Goal: Task Accomplishment & Management: Manage account settings

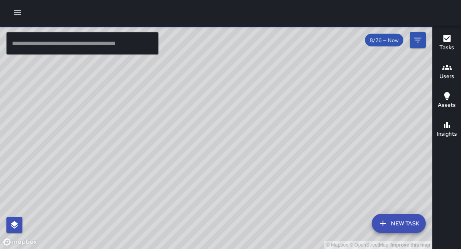
drag, startPoint x: 108, startPoint y: 136, endPoint x: 76, endPoint y: 121, distance: 35.6
click at [76, 121] on div "© Mapbox © OpenStreetMap Improve this map" at bounding box center [216, 137] width 433 height 223
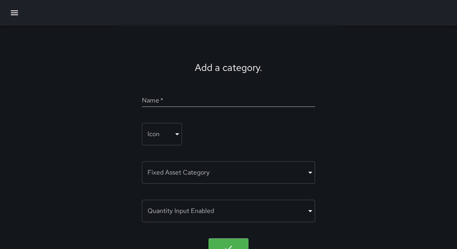
click at [16, 16] on icon "button" at bounding box center [15, 13] width 10 height 10
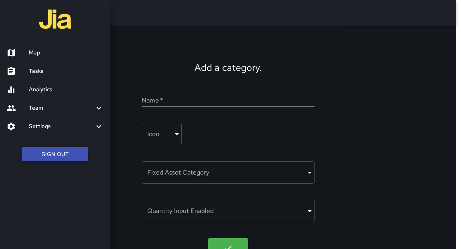
click at [37, 53] on h6 "Map" at bounding box center [66, 52] width 75 height 9
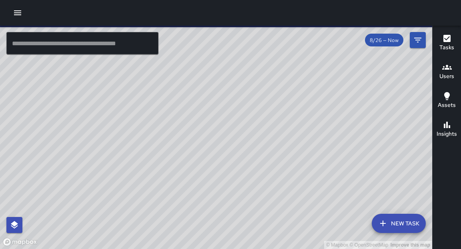
drag, startPoint x: 171, startPoint y: 148, endPoint x: 106, endPoint y: 46, distance: 121.2
click at [106, 46] on div "© Mapbox © OpenStreetMap Improve this map ​ New Task 8/26 — Now Map Layers Task…" at bounding box center [216, 137] width 433 height 223
drag, startPoint x: 155, startPoint y: 186, endPoint x: 150, endPoint y: 114, distance: 72.7
click at [150, 113] on div "© Mapbox © OpenStreetMap Improve this map" at bounding box center [216, 137] width 433 height 223
drag, startPoint x: 257, startPoint y: 70, endPoint x: 248, endPoint y: 82, distance: 15.1
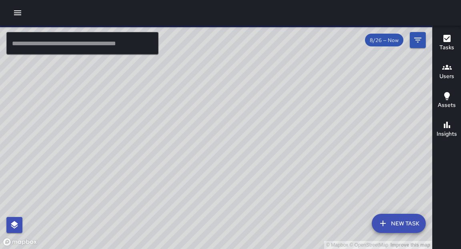
click at [251, 86] on div "© Mapbox © OpenStreetMap Improve this map" at bounding box center [216, 137] width 433 height 223
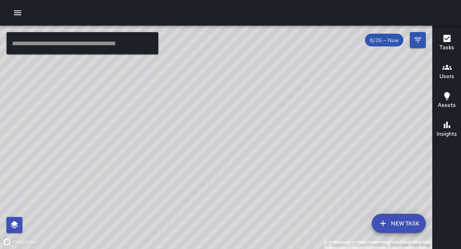
drag, startPoint x: 324, startPoint y: 93, endPoint x: 278, endPoint y: 176, distance: 95.0
click at [278, 176] on div "© Mapbox © OpenStreetMap Improve this map" at bounding box center [216, 137] width 433 height 223
drag, startPoint x: 307, startPoint y: 118, endPoint x: 263, endPoint y: 172, distance: 69.7
click at [263, 172] on div "© Mapbox © OpenStreetMap Improve this map" at bounding box center [216, 137] width 433 height 223
click at [16, 11] on icon "button" at bounding box center [17, 12] width 7 height 5
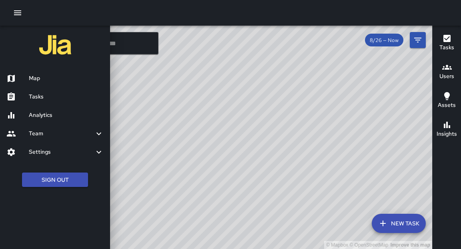
click at [43, 99] on h6 "Tasks" at bounding box center [66, 97] width 75 height 9
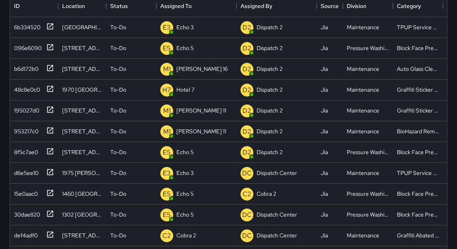
scroll to position [99, 0]
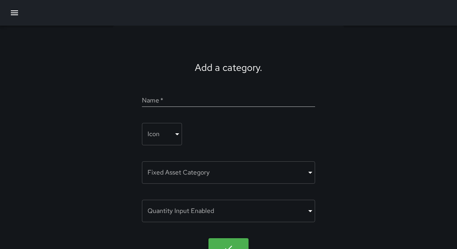
click at [10, 10] on icon "button" at bounding box center [15, 13] width 10 height 10
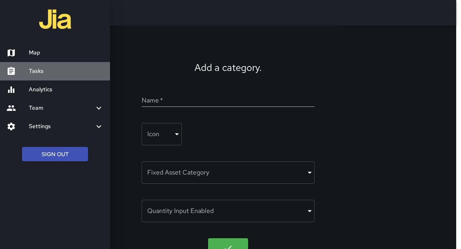
click at [33, 72] on h6 "Tasks" at bounding box center [66, 71] width 75 height 9
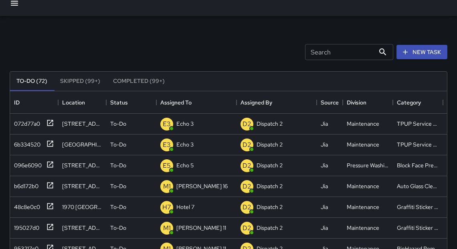
click at [83, 83] on button "Skipped (99+)" at bounding box center [80, 81] width 53 height 19
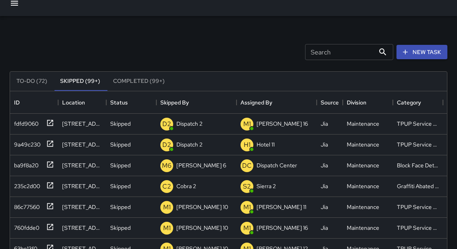
click at [133, 87] on button "Completed (99+)" at bounding box center [139, 81] width 64 height 19
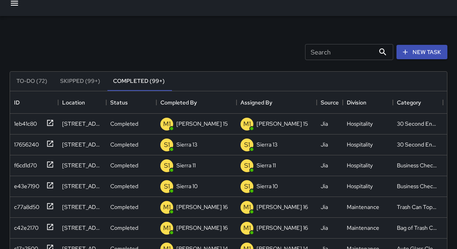
click at [30, 82] on button "To-Do (72)" at bounding box center [32, 81] width 44 height 19
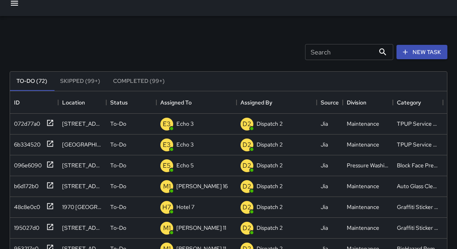
click at [68, 83] on button "Skipped (99+)" at bounding box center [80, 81] width 53 height 19
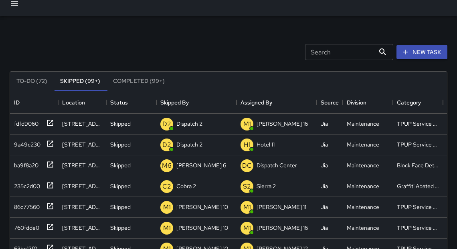
click at [32, 84] on button "To-Do (72)" at bounding box center [32, 81] width 44 height 19
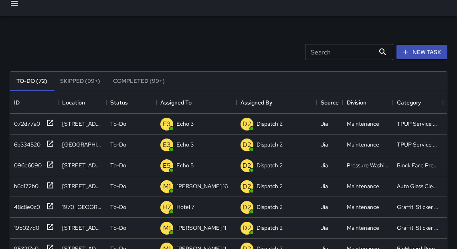
click at [66, 85] on button "Skipped (99+)" at bounding box center [80, 81] width 53 height 19
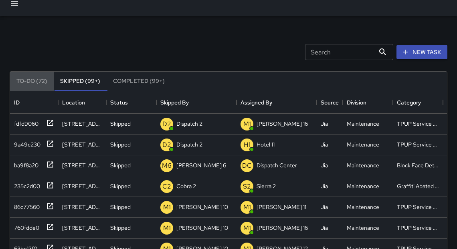
click at [42, 85] on button "To-Do (72)" at bounding box center [32, 81] width 44 height 19
